Goal: Information Seeking & Learning: Check status

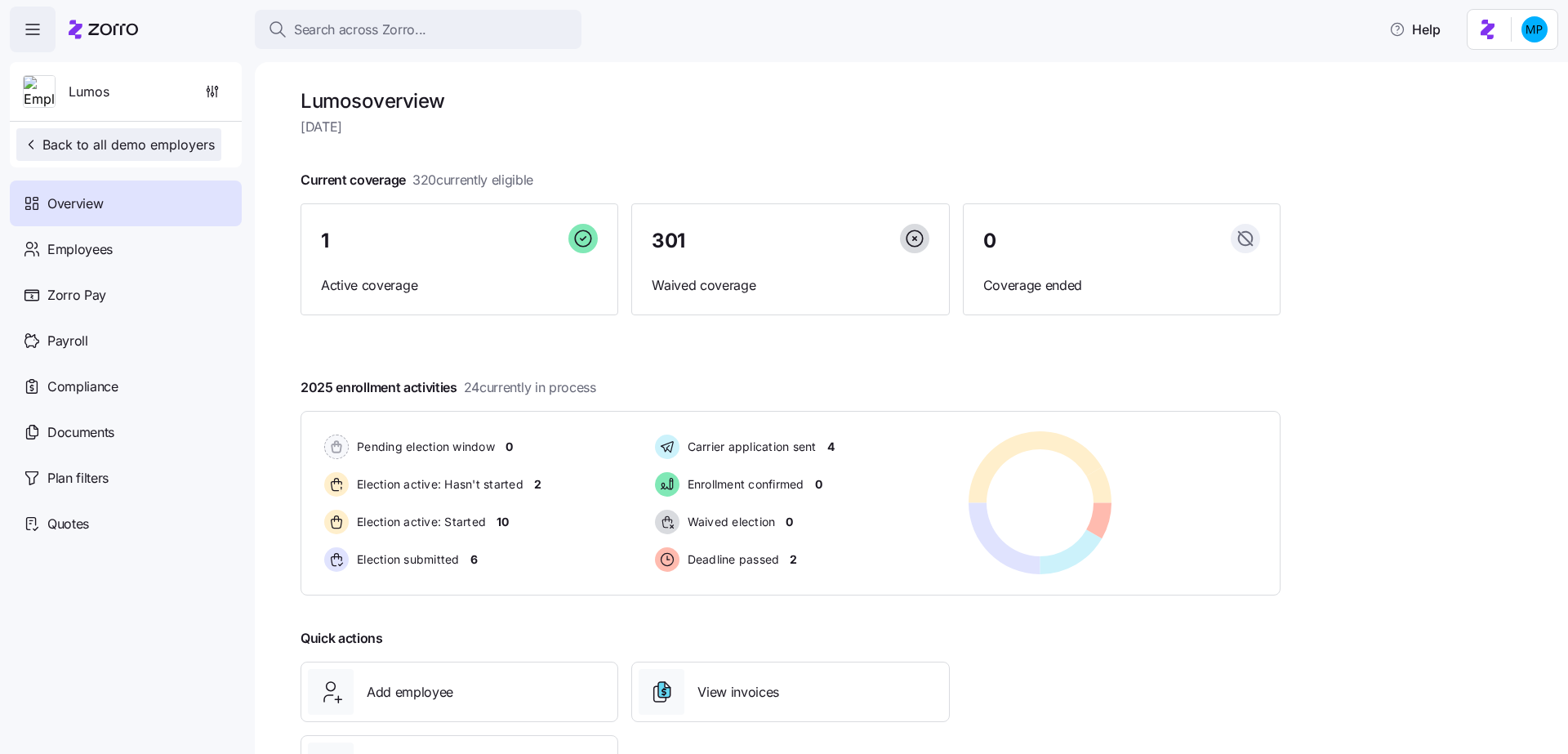
click at [27, 139] on icon "button" at bounding box center [30, 144] width 17 height 17
click at [116, 157] on button "Back to all demo employers" at bounding box center [119, 144] width 205 height 32
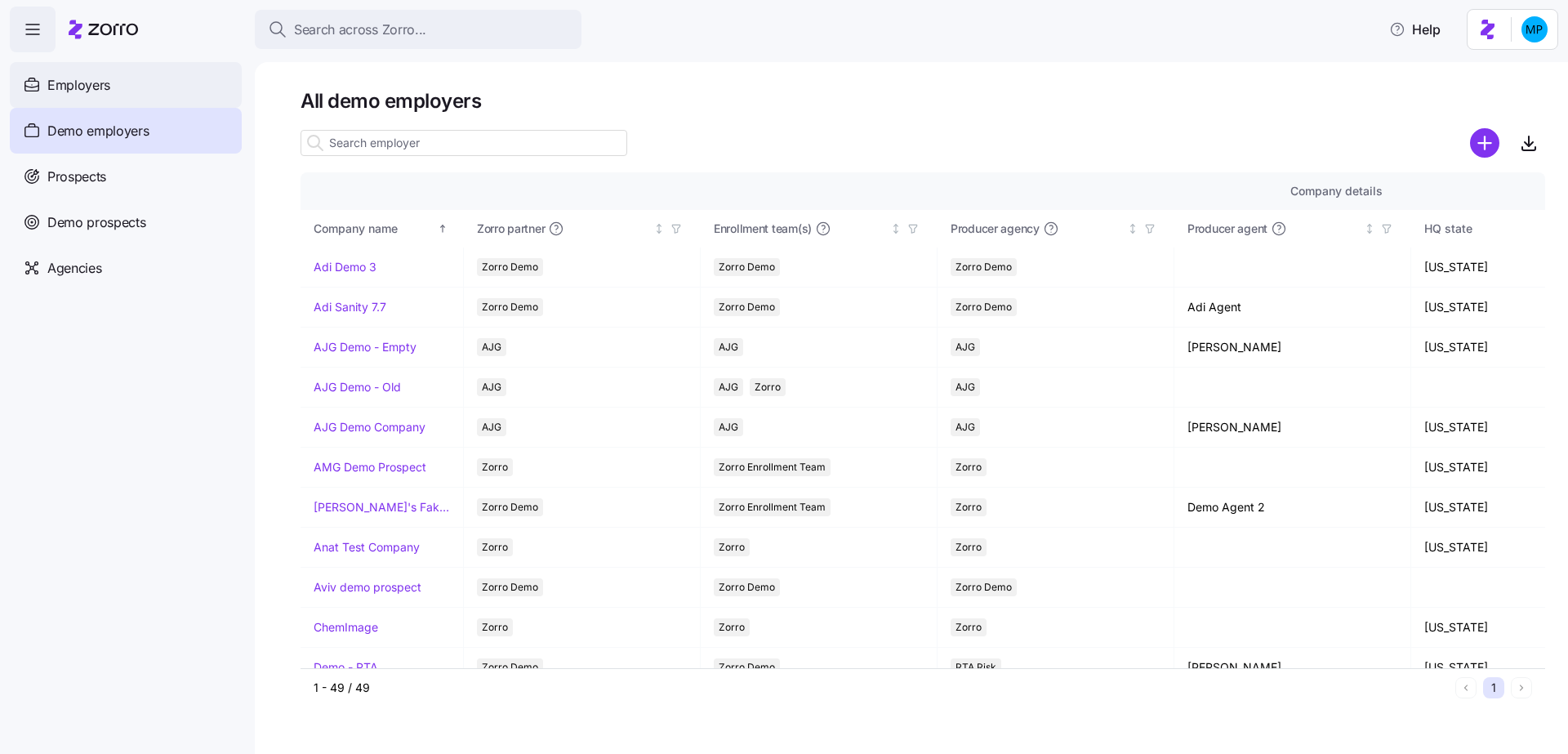
click at [145, 91] on div "Employers" at bounding box center [125, 84] width 232 height 46
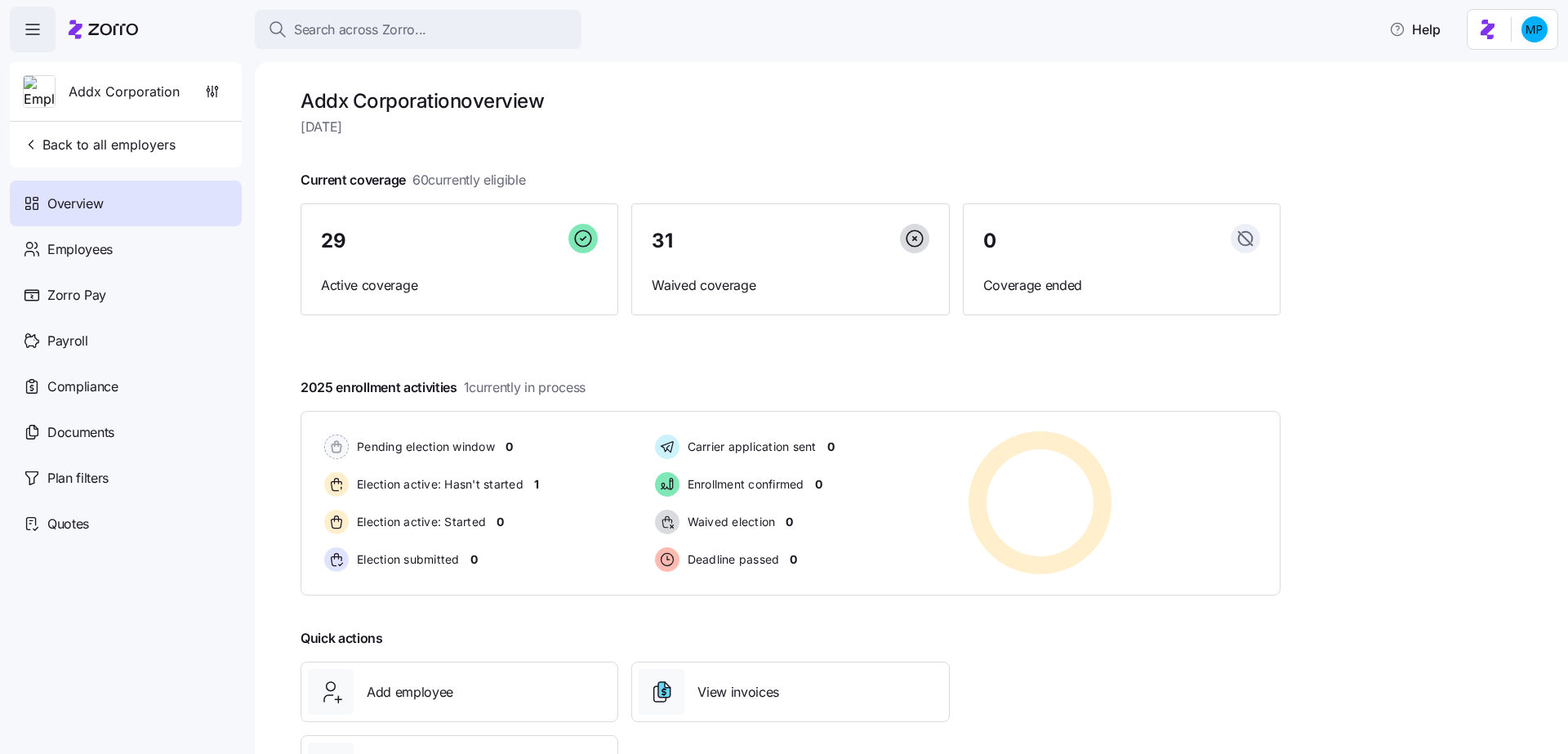
drag, startPoint x: 307, startPoint y: 98, endPoint x: 564, endPoint y: 101, distance: 257.0
click at [566, 103] on h1 "Addx Corporation overview" at bounding box center [791, 101] width 980 height 25
click at [564, 101] on h1 "Addx Corporation overview" at bounding box center [791, 101] width 980 height 25
drag, startPoint x: 416, startPoint y: 179, endPoint x: 569, endPoint y: 184, distance: 153.1
click at [569, 184] on div "Current coverage 60 currently eligible 29 Active coverage 31 Waived coverage 0 …" at bounding box center [791, 242] width 980 height 145
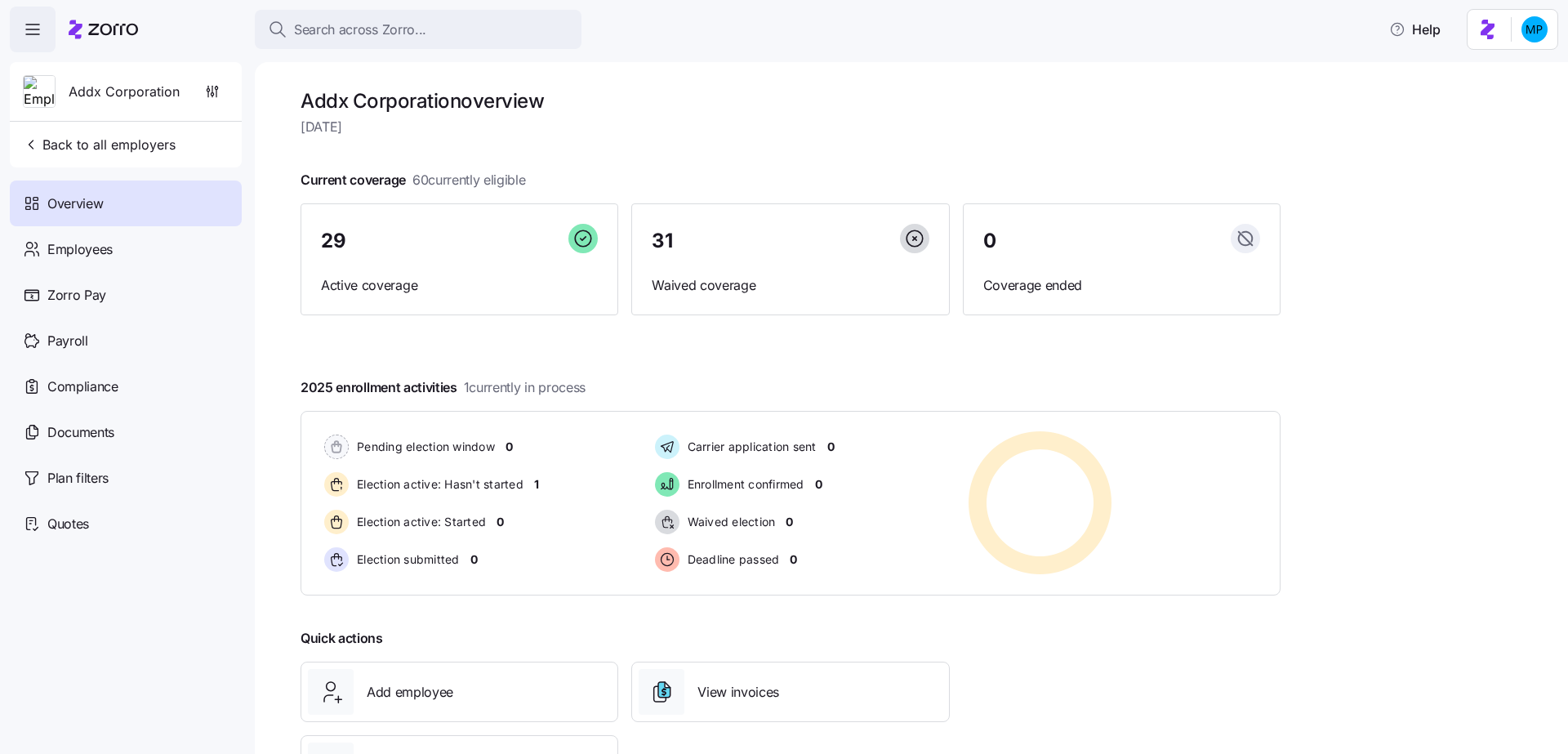
click at [532, 190] on div at bounding box center [791, 196] width 980 height 13
drag, startPoint x: 306, startPoint y: 99, endPoint x: 459, endPoint y: 100, distance: 153.0
click at [459, 100] on h1 "Addx Corporation overview" at bounding box center [791, 101] width 980 height 25
drag, startPoint x: 323, startPoint y: 179, endPoint x: 480, endPoint y: 195, distance: 157.8
click at [481, 196] on div "Current coverage 60 currently eligible 29 Active coverage 31 Waived coverage 0 …" at bounding box center [791, 242] width 980 height 145
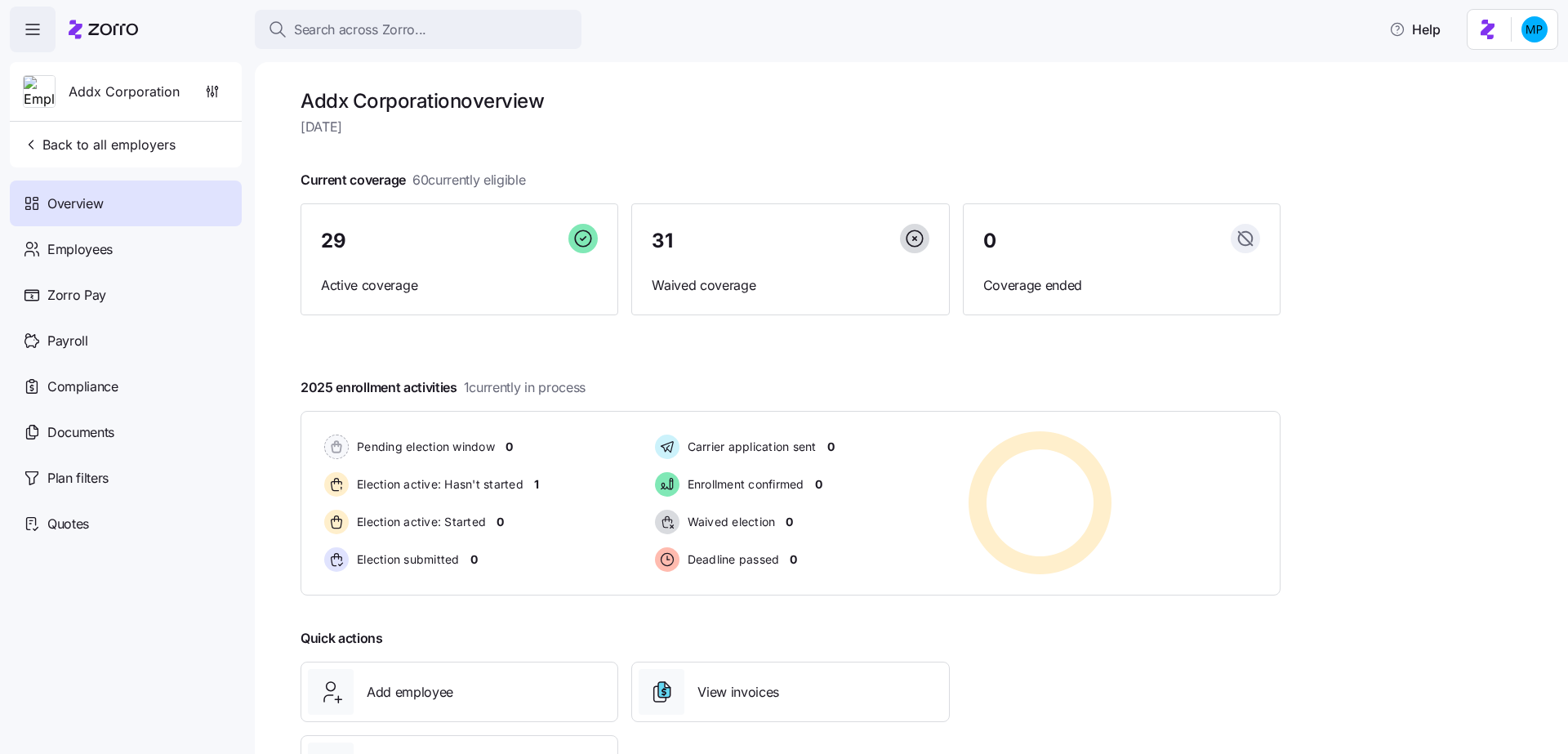
click at [418, 349] on div at bounding box center [791, 361] width 980 height 26
drag, startPoint x: 307, startPoint y: 179, endPoint x: 540, endPoint y: 181, distance: 233.0
click at [543, 180] on div "Current coverage 60 currently eligible 29 Active coverage 31 Waived coverage 0 …" at bounding box center [791, 242] width 980 height 145
click at [540, 181] on div "Current coverage 60 currently eligible 29 Active coverage 31 Waived coverage 0 …" at bounding box center [791, 242] width 980 height 145
drag, startPoint x: 303, startPoint y: 183, endPoint x: 556, endPoint y: 173, distance: 253.2
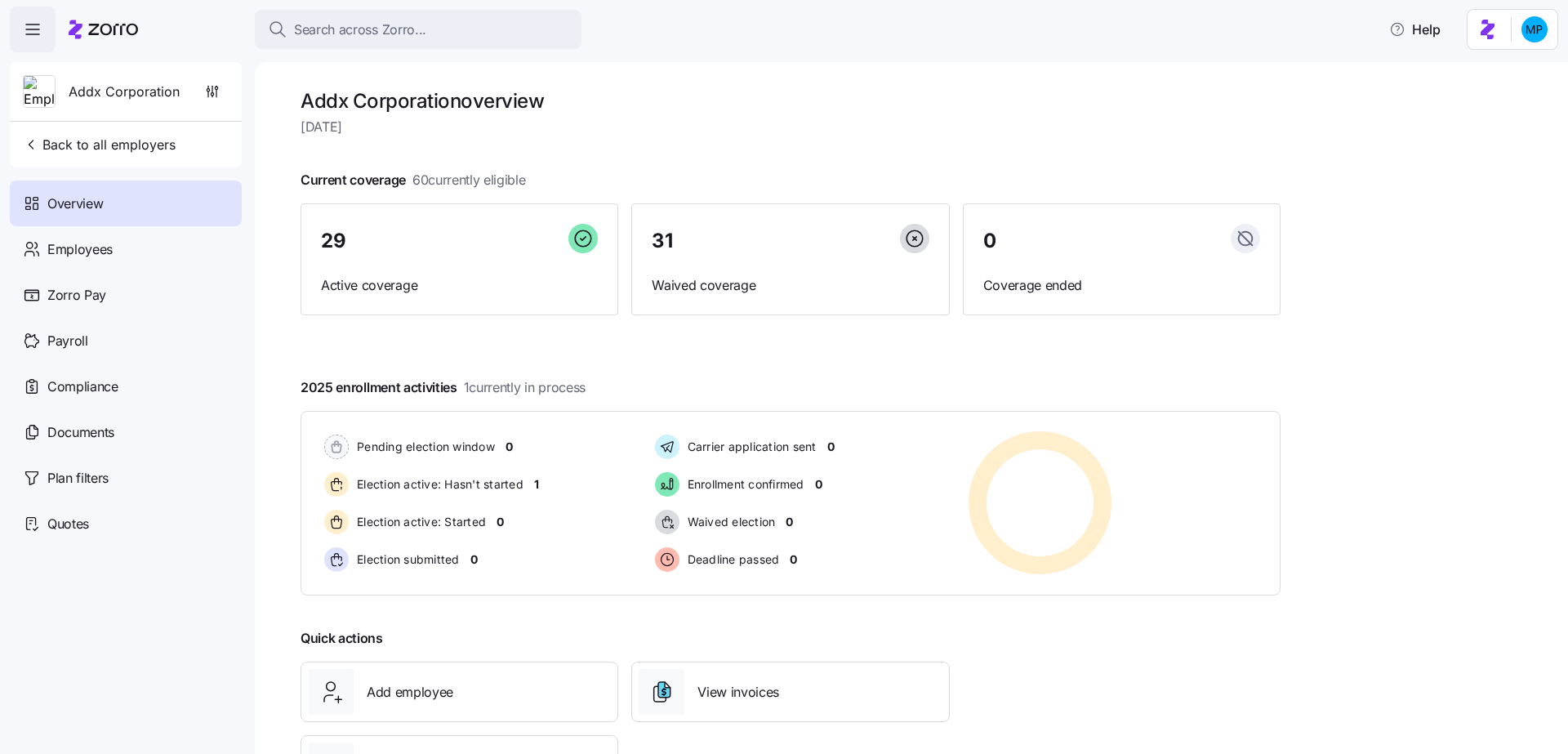
click at [556, 173] on div "Current coverage 60 currently eligible 29 Active coverage 31 Waived coverage 0 …" at bounding box center [791, 242] width 980 height 145
click at [546, 175] on div "Current coverage 60 currently eligible 29 Active coverage 31 Waived coverage 0 …" at bounding box center [791, 242] width 980 height 145
drag, startPoint x: 537, startPoint y: 177, endPoint x: 415, endPoint y: 178, distance: 122.0
click at [415, 177] on div "Current coverage 60 currently eligible 29 Active coverage 31 Waived coverage 0 …" at bounding box center [791, 242] width 980 height 145
click at [371, 190] on div at bounding box center [791, 196] width 980 height 13
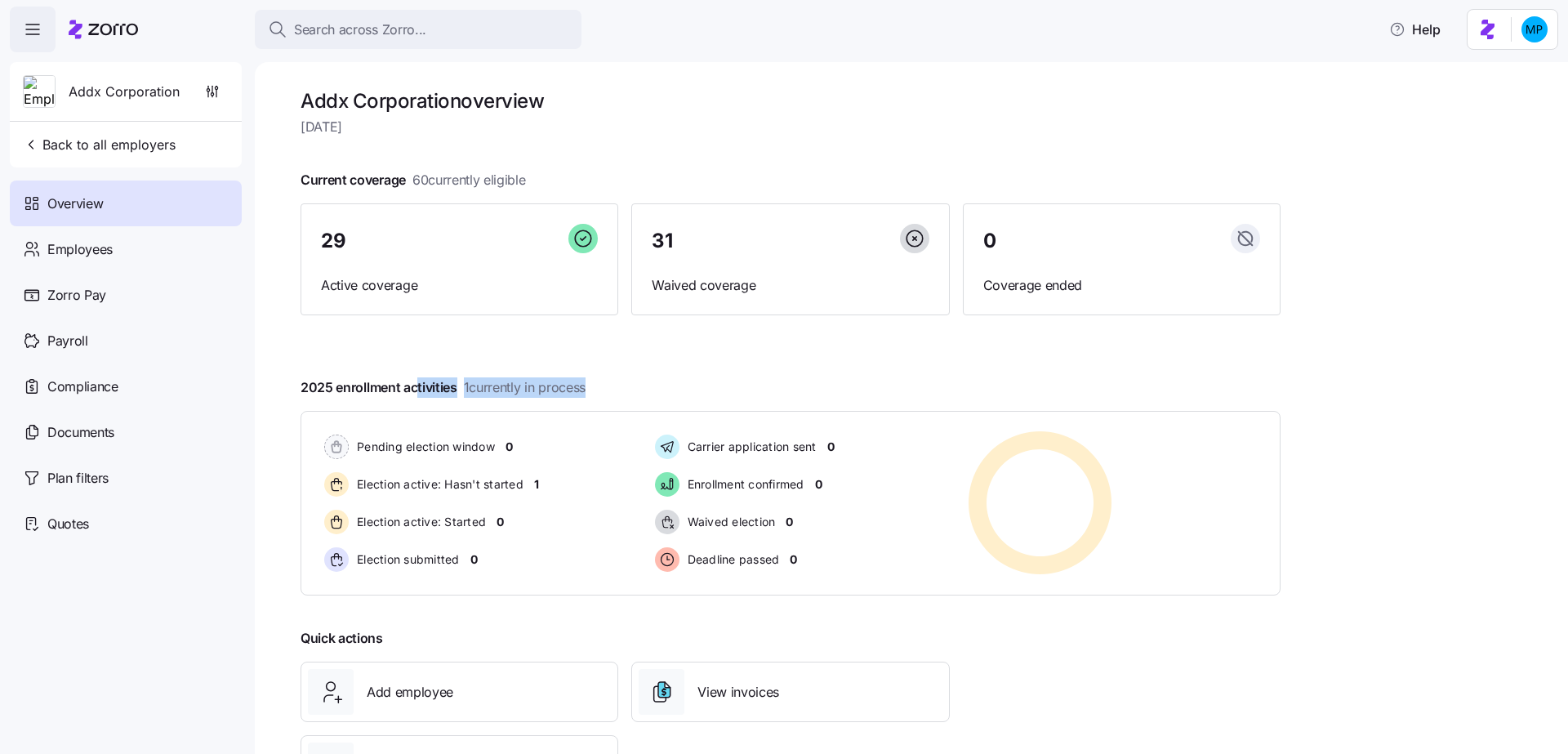
drag, startPoint x: 418, startPoint y: 383, endPoint x: 573, endPoint y: 395, distance: 155.5
click at [574, 396] on span "2025 enrollment activities 1 currently in process" at bounding box center [443, 387] width 285 height 21
click at [573, 395] on span "1 currently in process" at bounding box center [524, 387] width 122 height 21
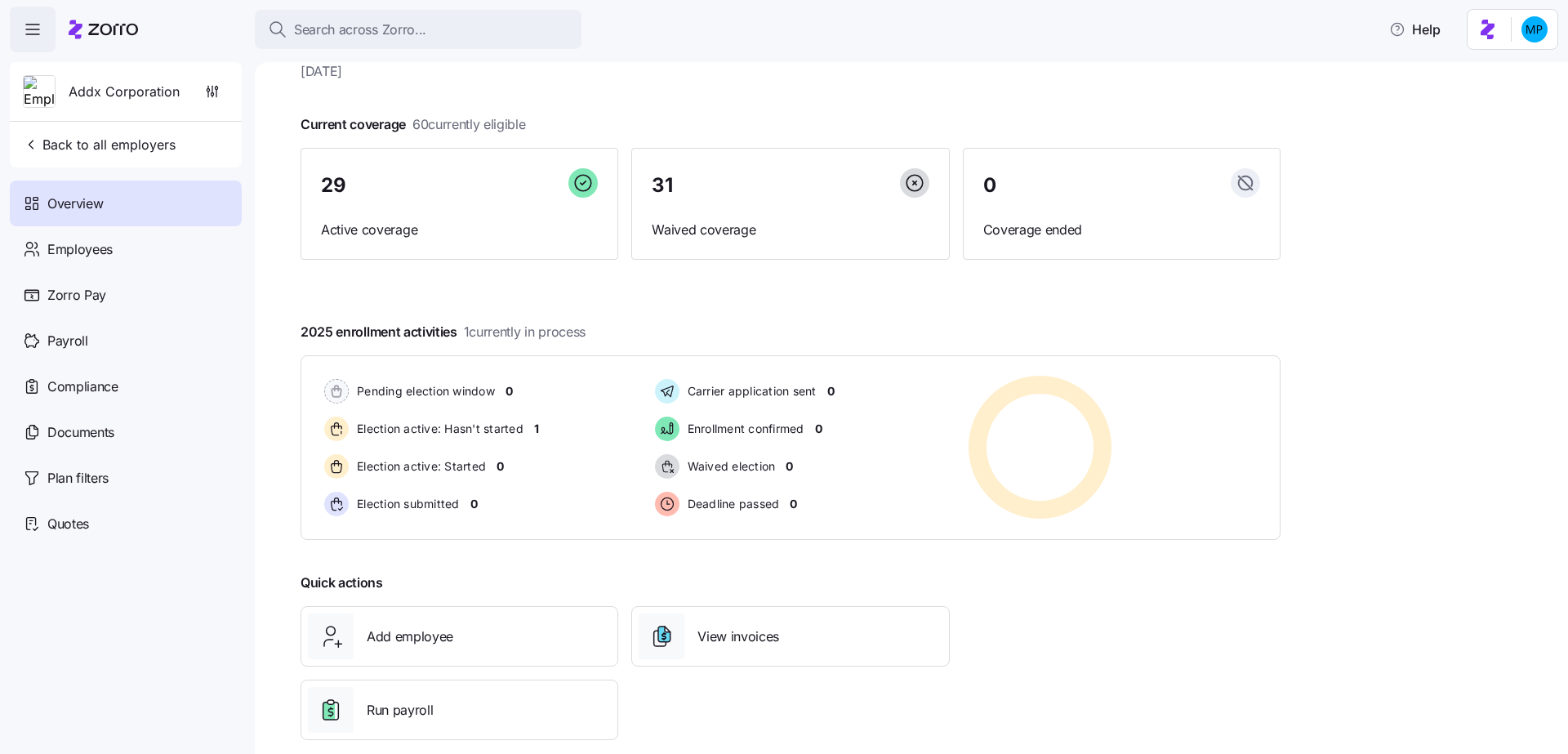
scroll to position [78, 0]
